Goal: Information Seeking & Learning: Understand process/instructions

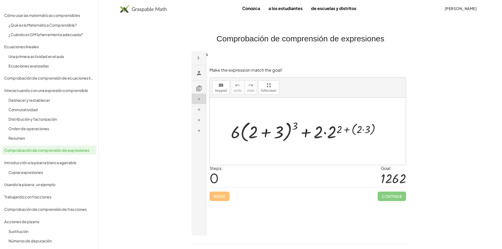
click at [299, 120] on div at bounding box center [307, 131] width 159 height 25
drag, startPoint x: 339, startPoint y: 127, endPoint x: 284, endPoint y: 128, distance: 54.6
click at [284, 128] on div at bounding box center [307, 131] width 159 height 25
click at [221, 82] on icon "keyboard" at bounding box center [220, 85] width 5 height 6
click at [360, 124] on div at bounding box center [360, 129] width 6 height 12
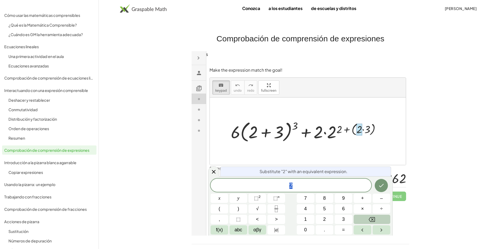
click at [381, 217] on button "Backspace" at bounding box center [372, 219] width 37 height 9
click at [375, 123] on div at bounding box center [307, 131] width 159 height 25
click at [368, 126] on div at bounding box center [307, 131] width 159 height 25
drag, startPoint x: 360, startPoint y: 122, endPoint x: 264, endPoint y: 126, distance: 96.0
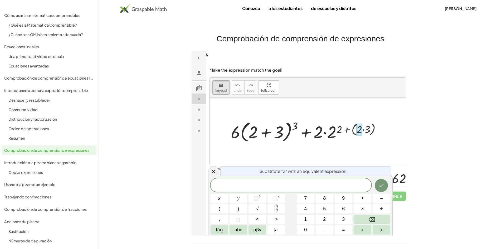
click at [303, 132] on div "+ · 6 · ( + 2 + 3 ) 3 + · 2 · 2 ( + 2 + ( · 2 · 3 ) )" at bounding box center [303, 132] width 0 height 0
copy div
click at [233, 121] on div at bounding box center [307, 131] width 159 height 25
drag, startPoint x: 233, startPoint y: 121, endPoint x: 284, endPoint y: 124, distance: 50.9
click at [298, 124] on div at bounding box center [307, 131] width 159 height 25
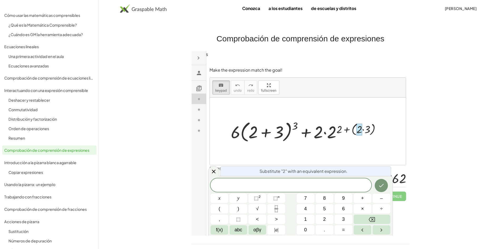
drag, startPoint x: 236, startPoint y: 125, endPoint x: 290, endPoint y: 123, distance: 53.3
click at [290, 123] on div at bounding box center [307, 131] width 159 height 25
drag, startPoint x: 264, startPoint y: 85, endPoint x: 264, endPoint y: 108, distance: 22.9
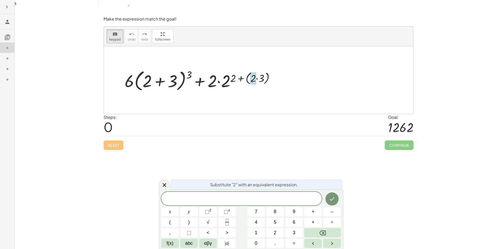
click at [264, 101] on div "keyboard keypad undo undo redo redo fullscreen + · 6 · ( + 2 + 3 ) 3 + · 2 · 2 …" at bounding box center [258, 70] width 309 height 87
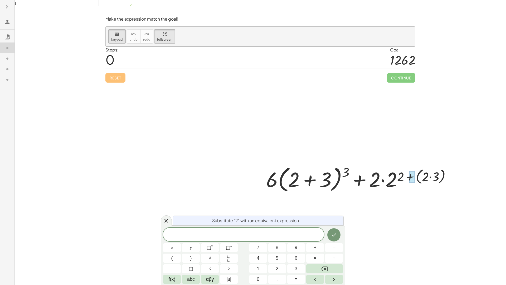
click at [374, 170] on div at bounding box center [274, 141] width 336 height 191
drag, startPoint x: 348, startPoint y: 159, endPoint x: 343, endPoint y: 148, distance: 12.1
click at [349, 158] on div at bounding box center [274, 141] width 336 height 191
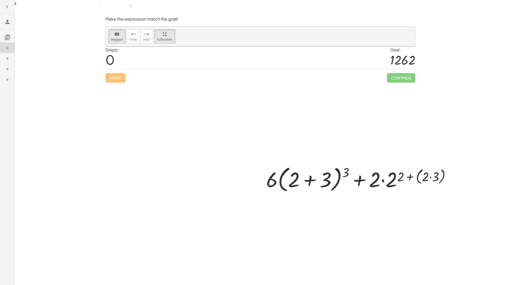
click at [343, 163] on div at bounding box center [361, 178] width 194 height 30
click at [164, 91] on div at bounding box center [282, 142] width 353 height 193
drag, startPoint x: 89, startPoint y: 71, endPoint x: 251, endPoint y: 69, distance: 162.6
click at [168, 72] on div at bounding box center [282, 142] width 353 height 193
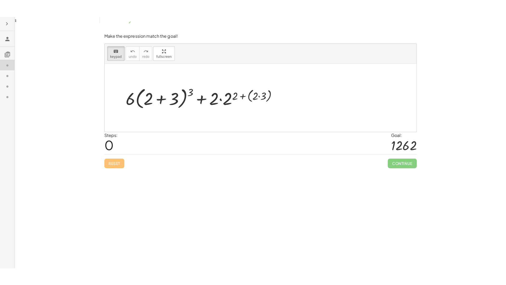
drag, startPoint x: 54, startPoint y: 22, endPoint x: 54, endPoint y: -1, distance: 22.9
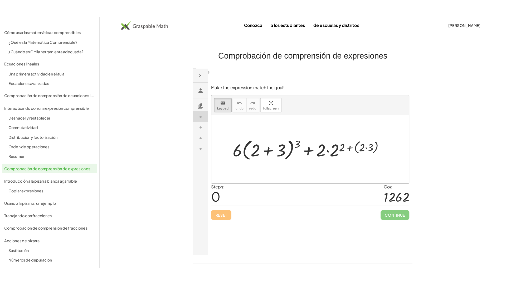
click at [193, 68] on html "Make the expression match the goal! keyboard keypad undo undo redo redo fullscr…" at bounding box center [302, 163] width 218 height 191
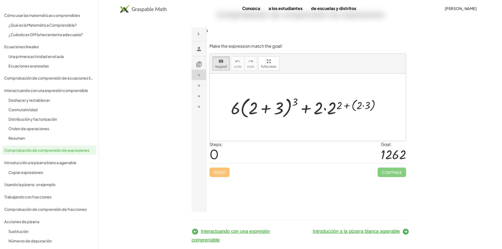
scroll to position [28, 0]
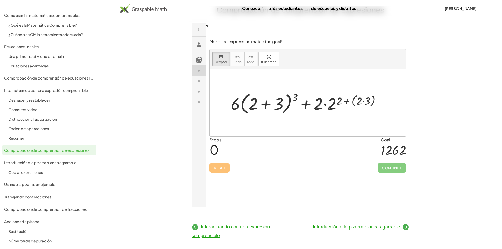
click at [192, 22] on div "Make the expression match the goal! keyboard keypad undo undo redo redo fullscr…" at bounding box center [192, 22] width 0 height 0
click at [215, 161] on div "Reset Continue" at bounding box center [308, 165] width 197 height 14
drag, startPoint x: 220, startPoint y: 162, endPoint x: 264, endPoint y: 153, distance: 44.5
click at [220, 162] on div "Reset Continue" at bounding box center [308, 165] width 197 height 14
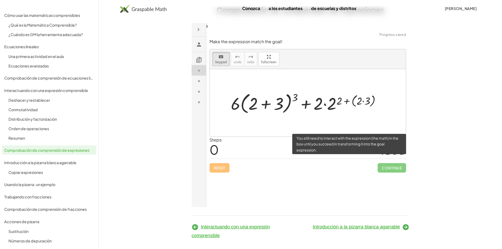
click span "Continue"
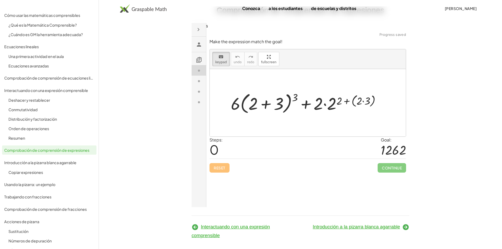
click h3
drag, startPoint x: 198, startPoint y: 56, endPoint x: 198, endPoint y: 61, distance: 5.3
click h3
drag, startPoint x: 198, startPoint y: 61, endPoint x: 200, endPoint y: 44, distance: 17.8
click at [198, 61] on icon at bounding box center [199, 59] width 6 height 6
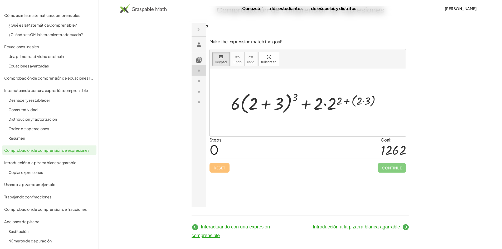
click at [200, 41] on icon at bounding box center [199, 44] width 6 height 6
click at [195, 12] on div "Conozca a los estudiantes de escuelas y distritos [PERSON_NAME]" at bounding box center [300, 8] width 403 height 9
click at [198, 26] on button "button" at bounding box center [198, 29] width 9 height 9
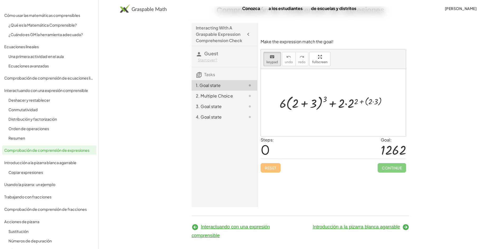
click div "2. Multiple Choice"
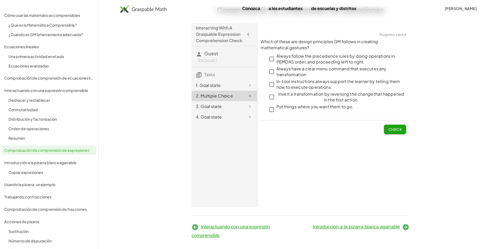
click div "1. Goal state"
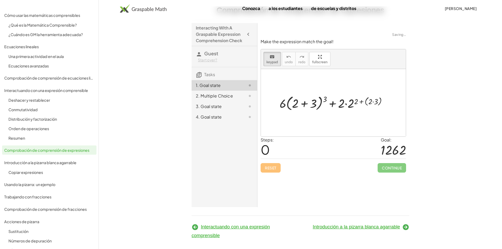
click at [293, 84] on div at bounding box center [333, 102] width 145 height 67
drag, startPoint x: 306, startPoint y: 85, endPoint x: 306, endPoint y: 88, distance: 2.9
click at [307, 86] on div "+ · 6 · ( + 2 + 3 ) 3 + · 2 · 2 ( + 2 + ( · 2 · 3 ) )" at bounding box center [333, 102] width 145 height 67
click at [293, 92] on div at bounding box center [291, 103] width 32 height 23
